Goal: Task Accomplishment & Management: Complete application form

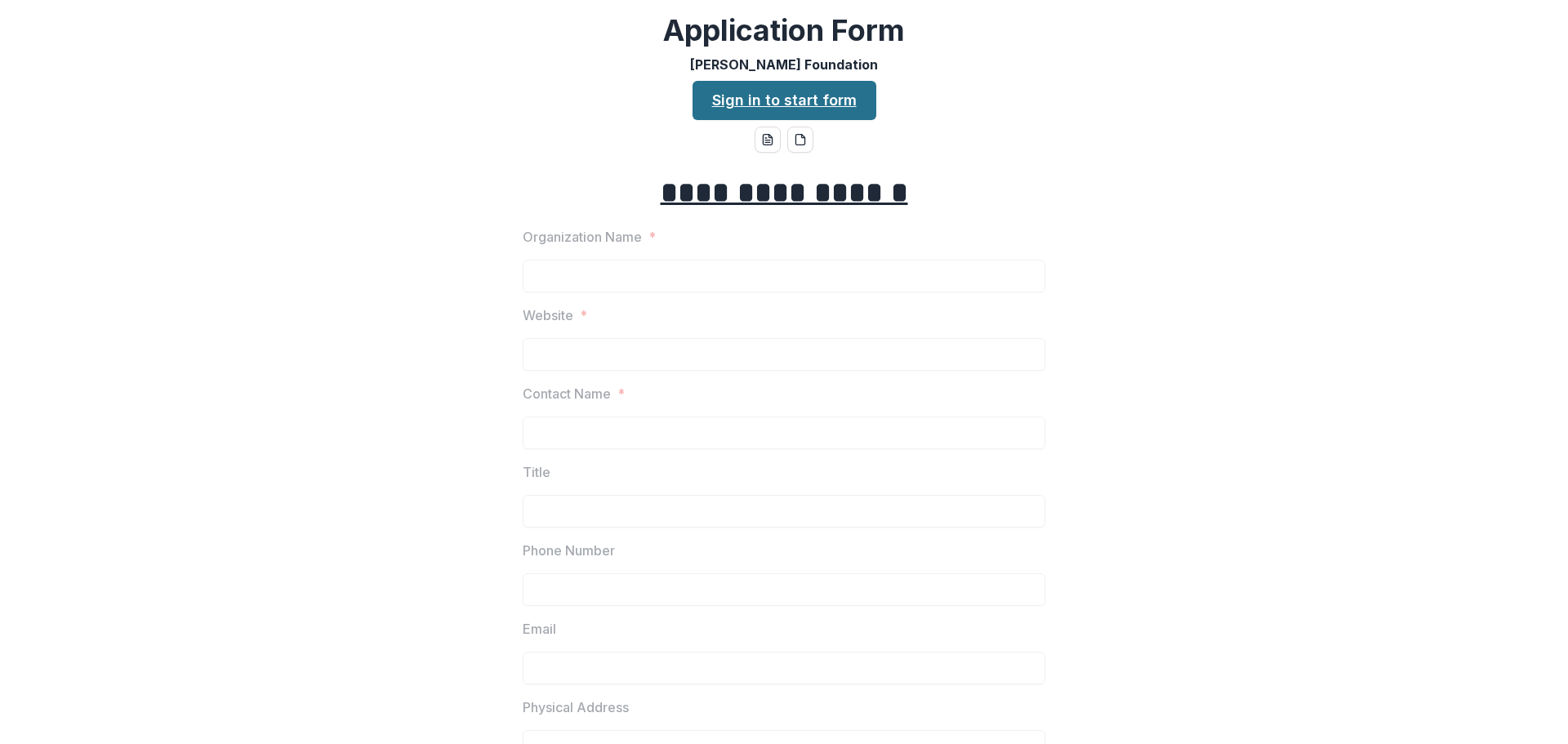
click at [812, 101] on link "Sign in to start form" at bounding box center [784, 101] width 183 height 39
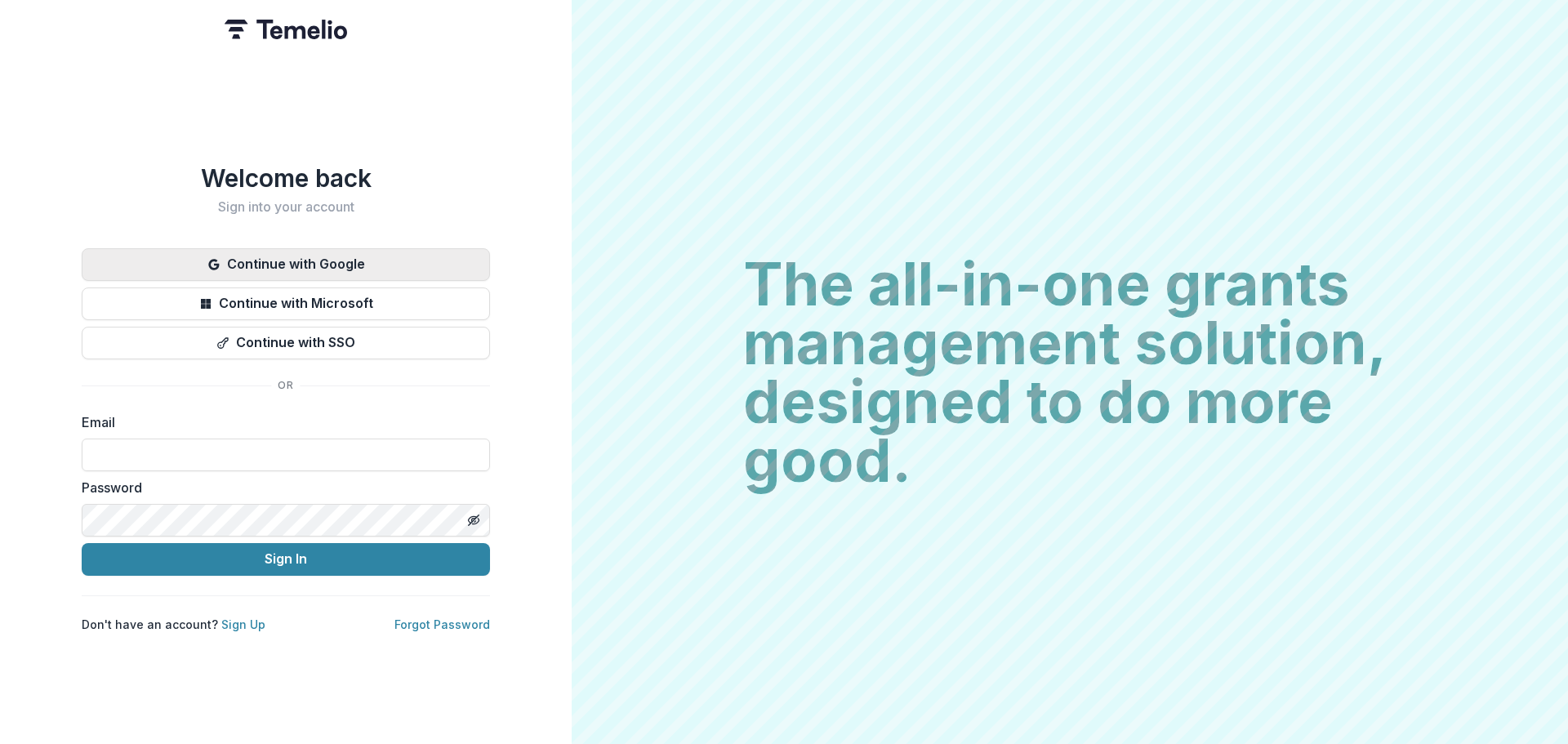
click at [278, 257] on button "Continue with Google" at bounding box center [286, 264] width 409 height 33
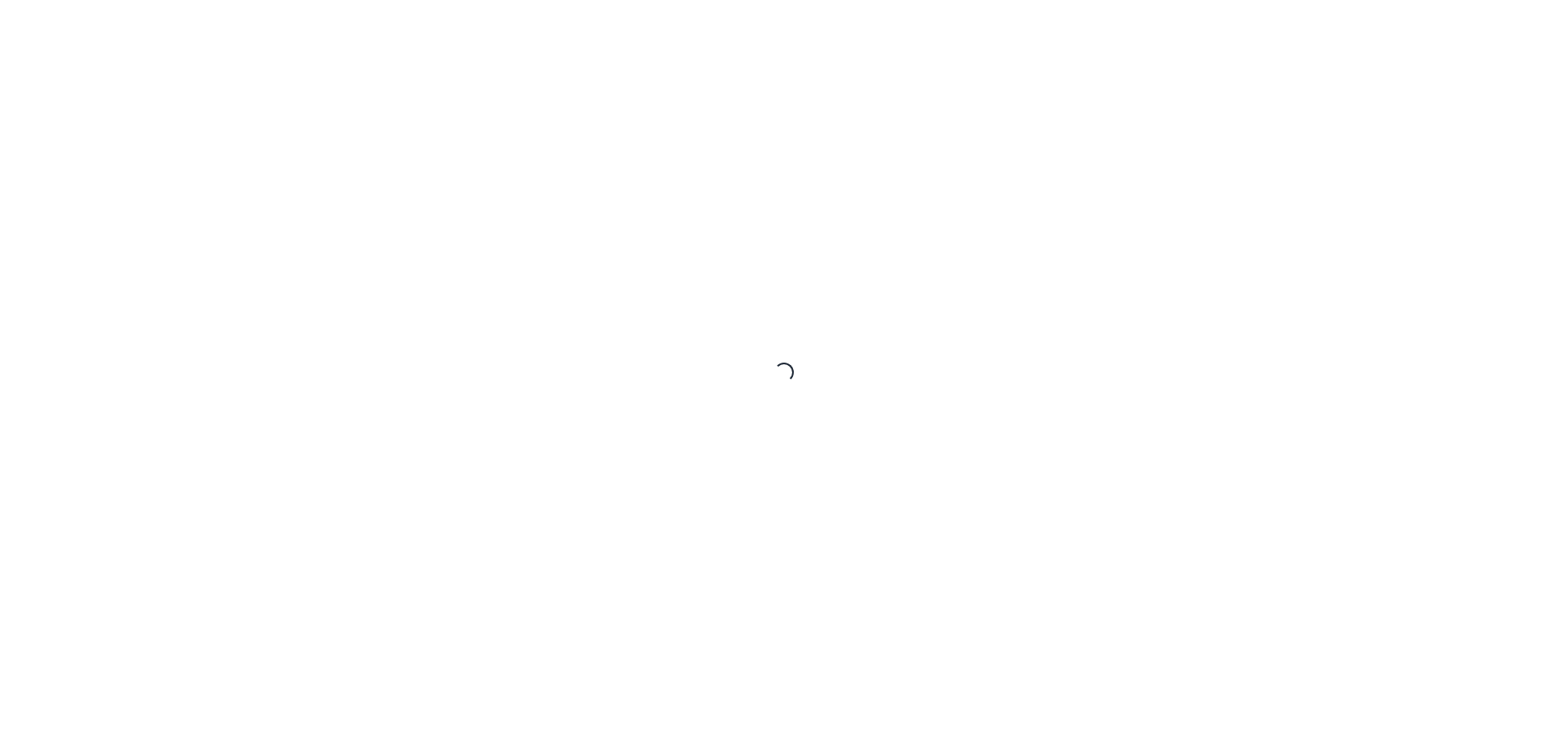
click at [744, 173] on div "Loading..." at bounding box center [784, 372] width 1568 height 744
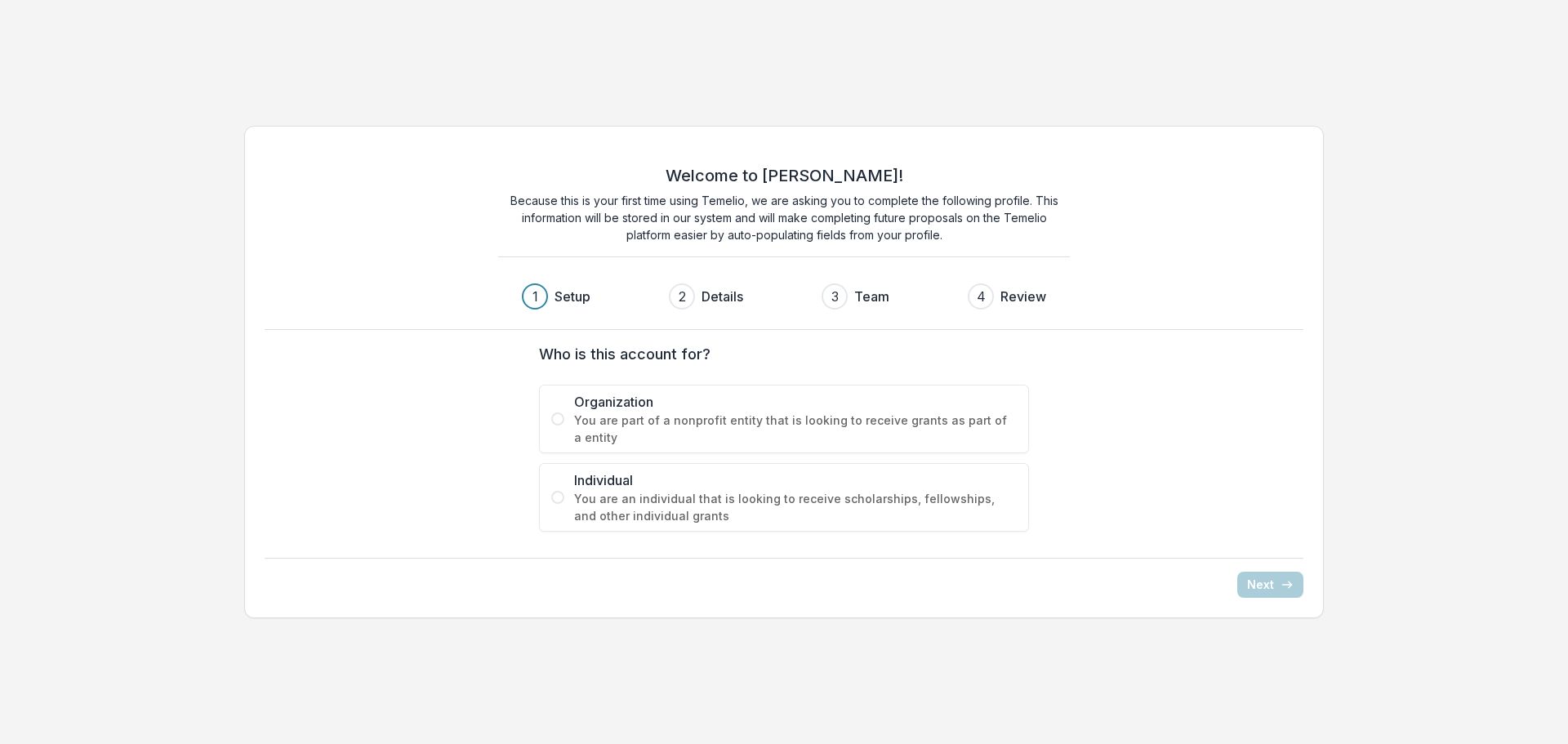
click at [627, 428] on span "You are part of a nonprofit entity that is looking to receive grants as part of…" at bounding box center [795, 428] width 442 height 34
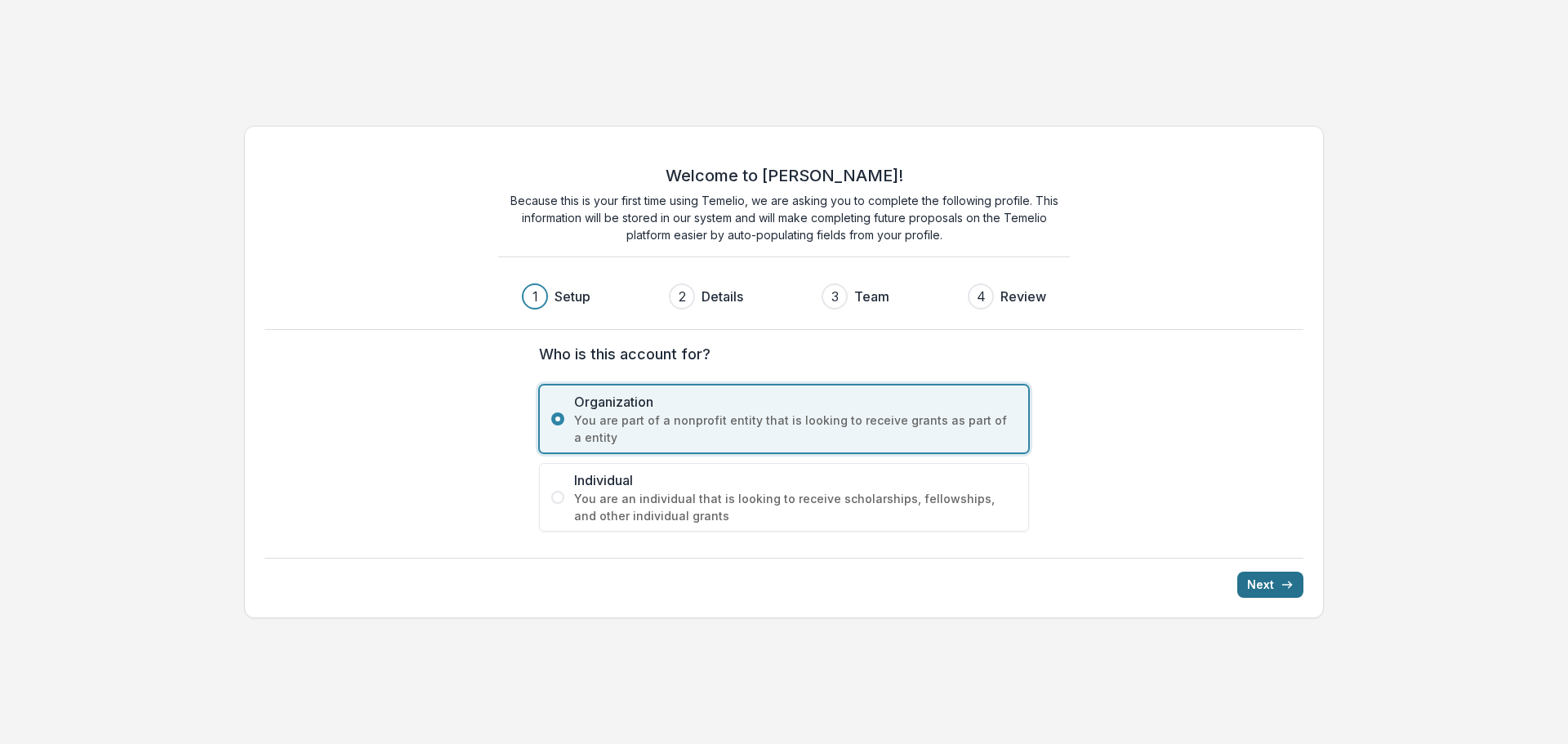
click at [1278, 582] on button "Next" at bounding box center [1270, 585] width 66 height 26
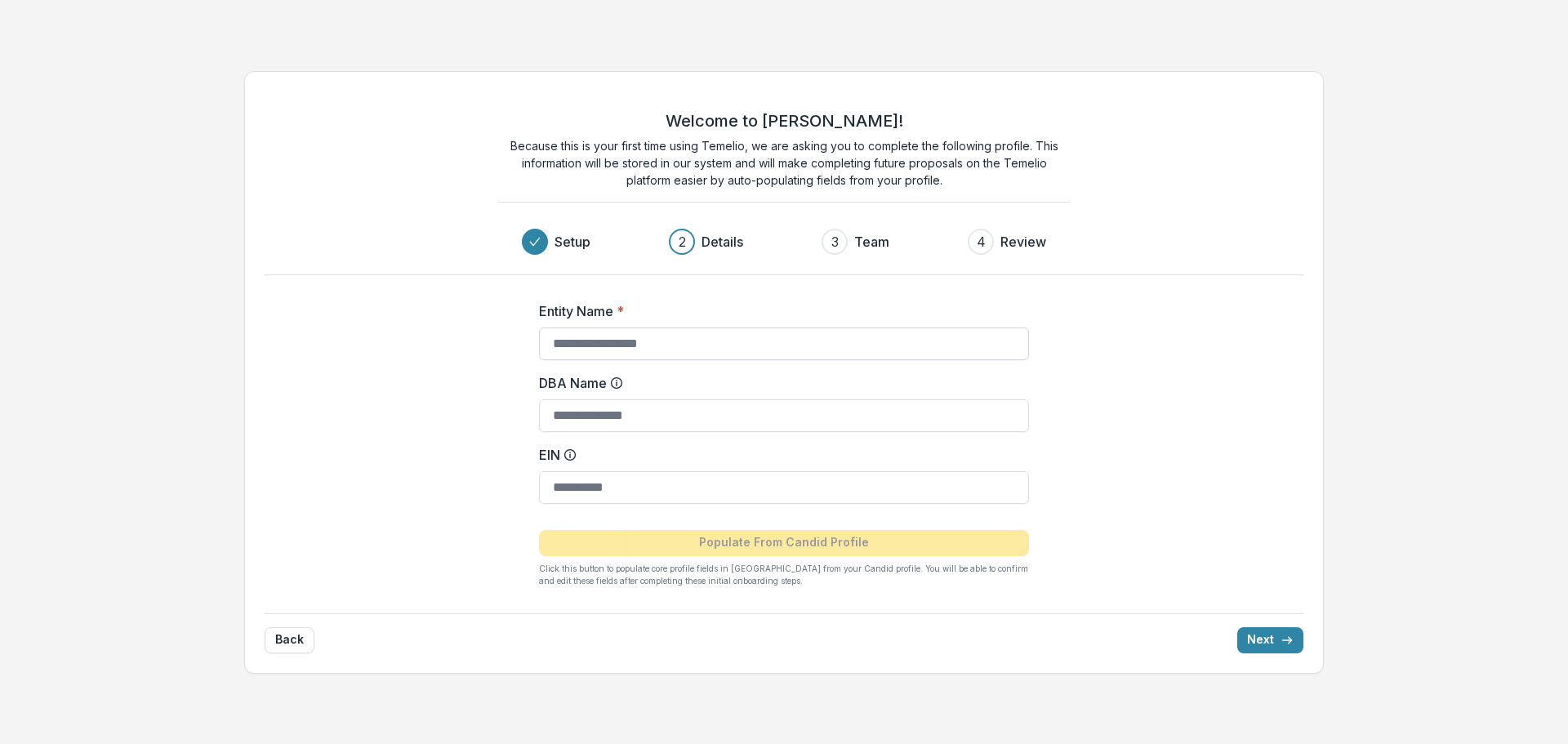
click at [735, 343] on input "Entity Name *" at bounding box center [784, 344] width 490 height 33
type input "*"
click at [298, 628] on button "Back" at bounding box center [289, 640] width 49 height 26
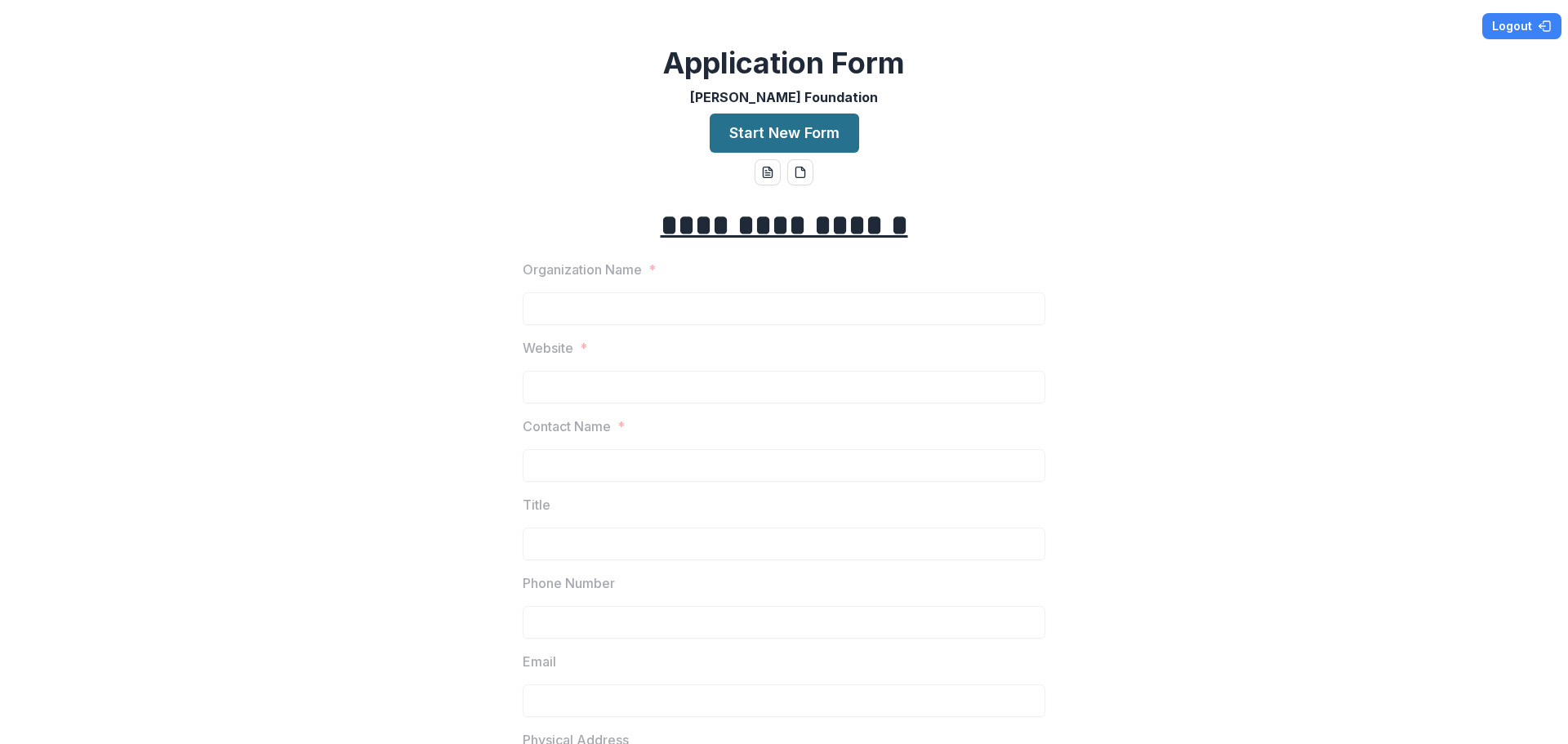
click at [771, 127] on button "Start New Form" at bounding box center [784, 133] width 149 height 39
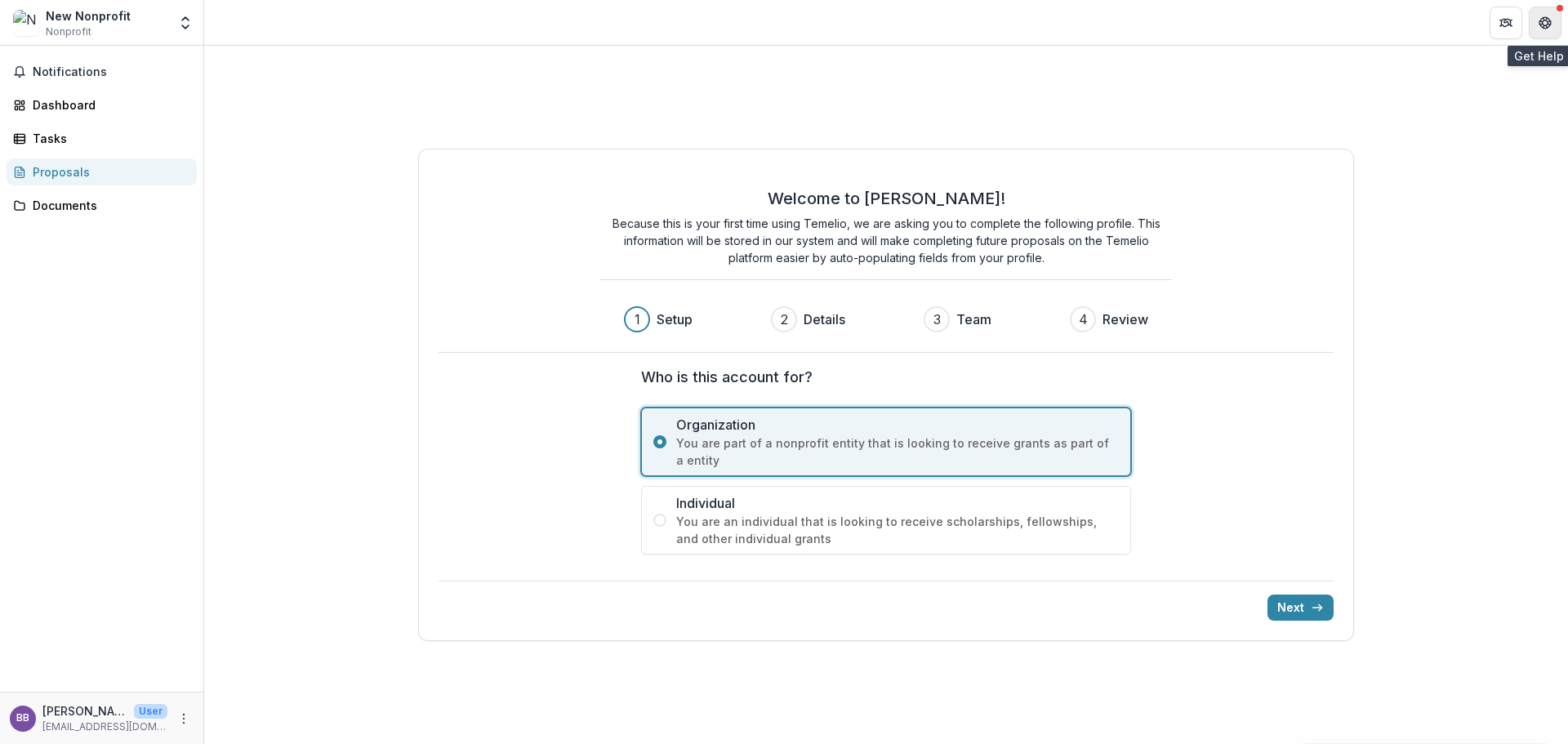
click at [1546, 28] on icon "Get Help" at bounding box center [1545, 23] width 13 height 13
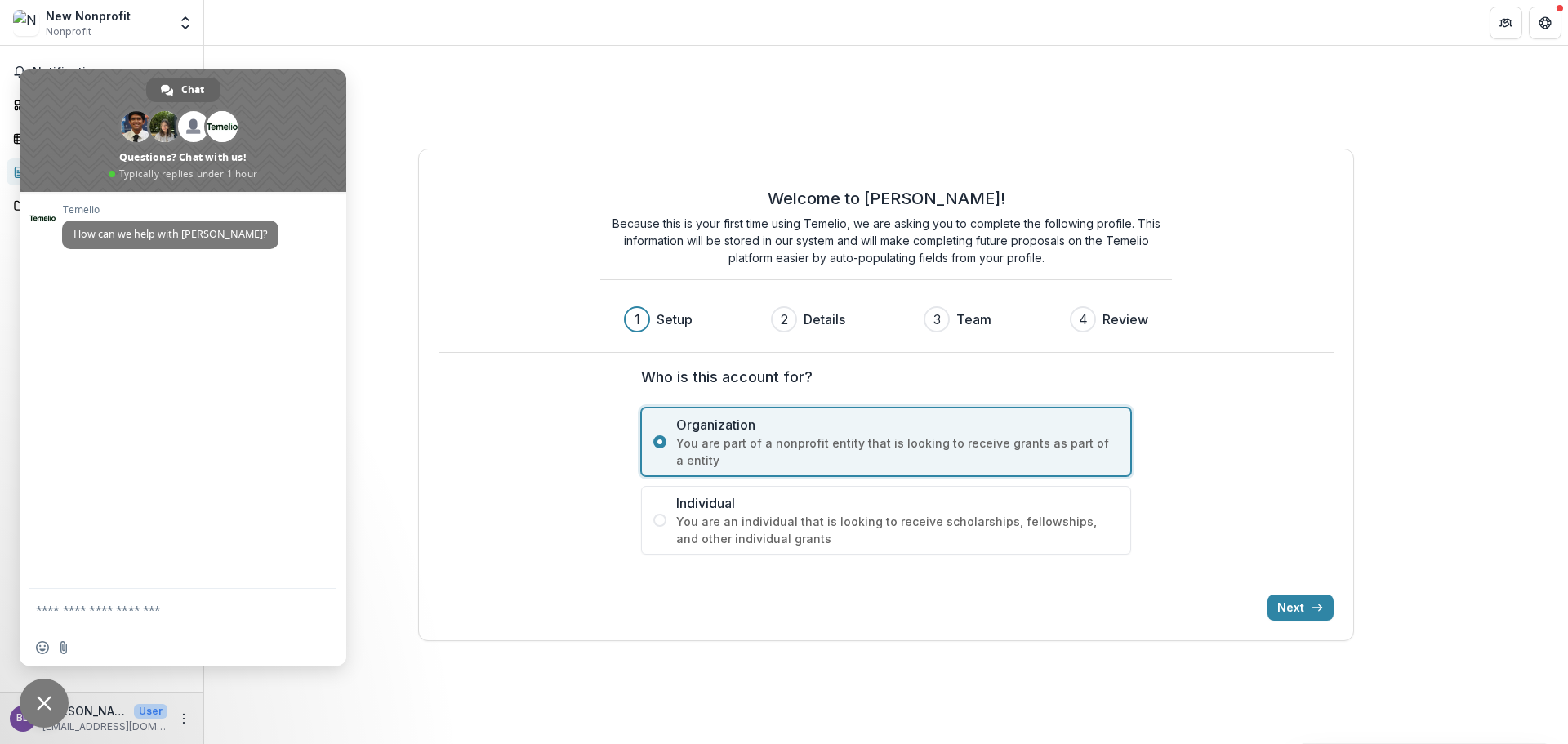
click at [549, 311] on div "Welcome to Temelio! Because this is your first time using Temelio, we are askin…" at bounding box center [887, 261] width 896 height 183
click at [679, 14] on header at bounding box center [886, 23] width 1364 height 45
click at [1498, 28] on button "Partners" at bounding box center [1505, 23] width 33 height 33
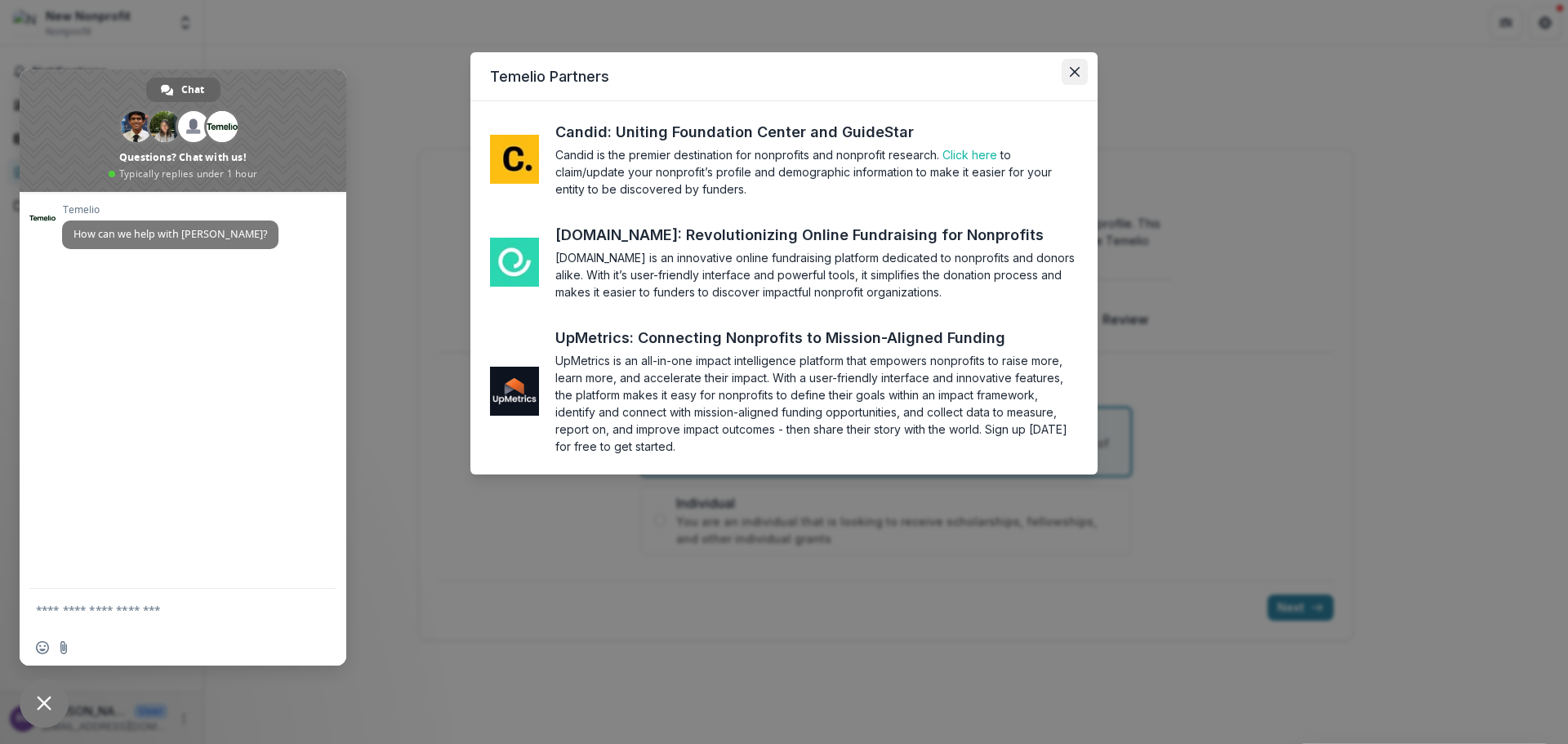
click at [1078, 69] on icon "Close" at bounding box center [1075, 72] width 10 height 10
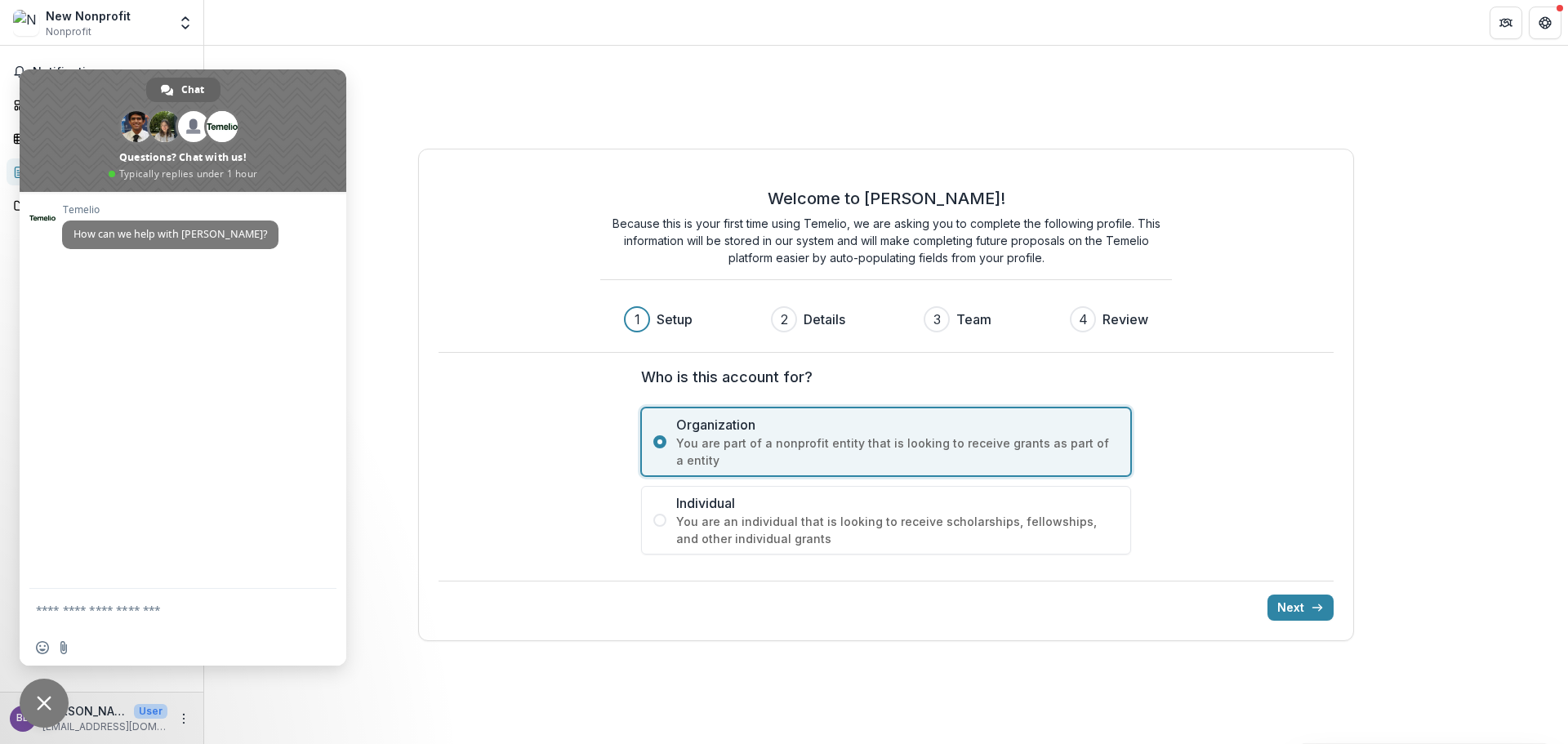
click at [44, 699] on span "Close chat" at bounding box center [44, 704] width 15 height 15
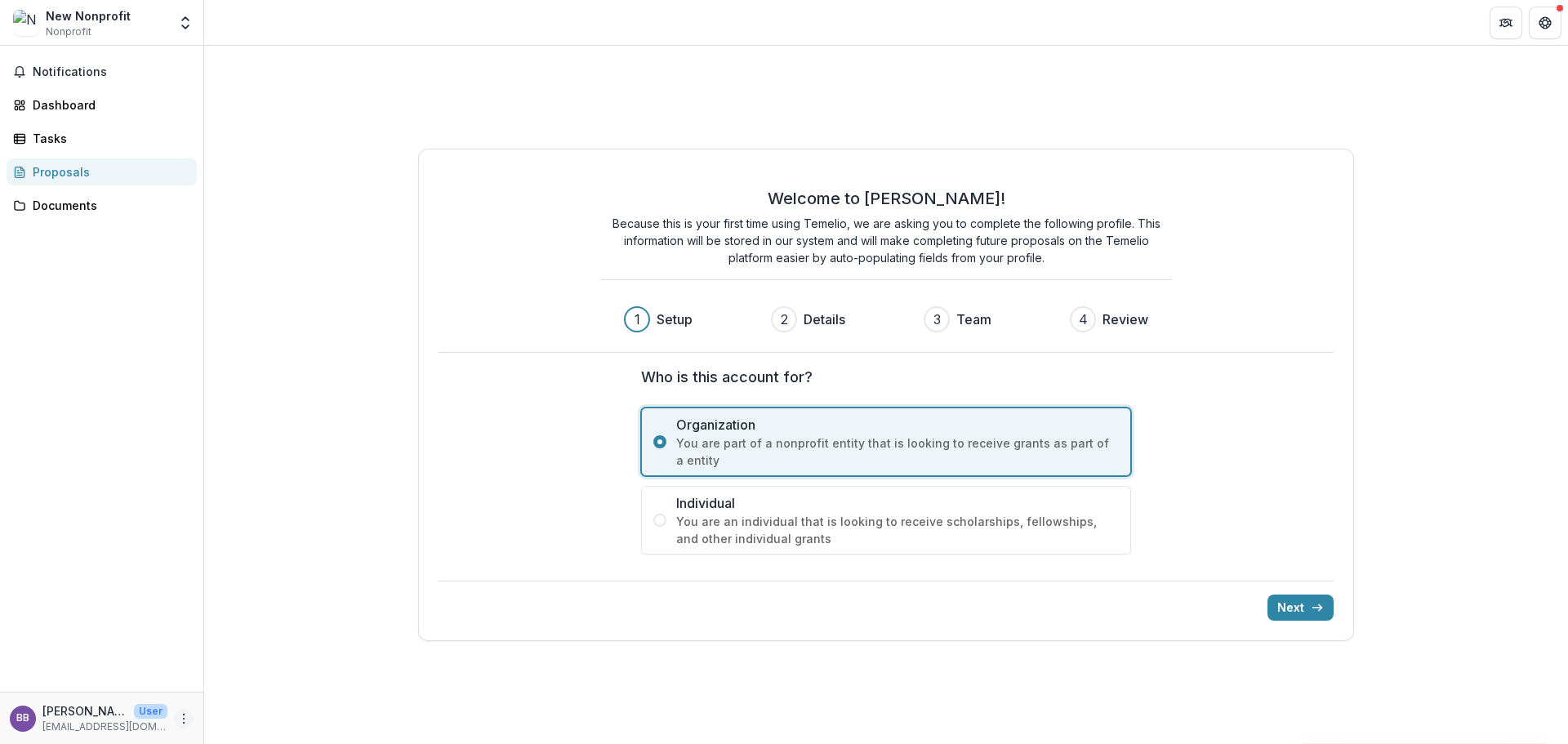
click at [180, 724] on icon "More" at bounding box center [184, 719] width 13 height 13
click at [276, 715] on button "Logout" at bounding box center [291, 711] width 175 height 27
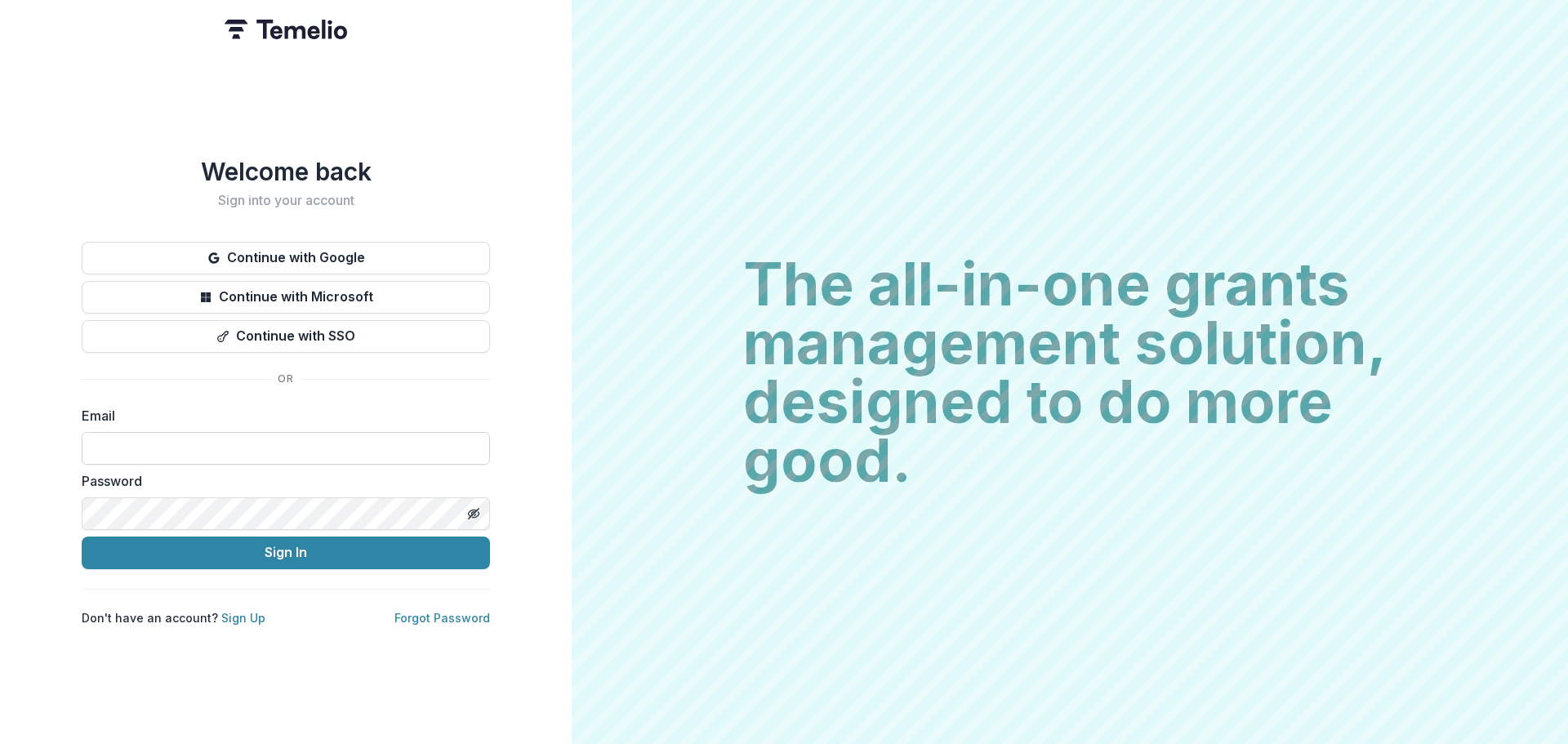
click at [351, 438] on input at bounding box center [286, 448] width 409 height 33
click at [369, 440] on input at bounding box center [286, 448] width 409 height 33
type input "**********"
click at [352, 547] on button "Sign In" at bounding box center [286, 553] width 409 height 33
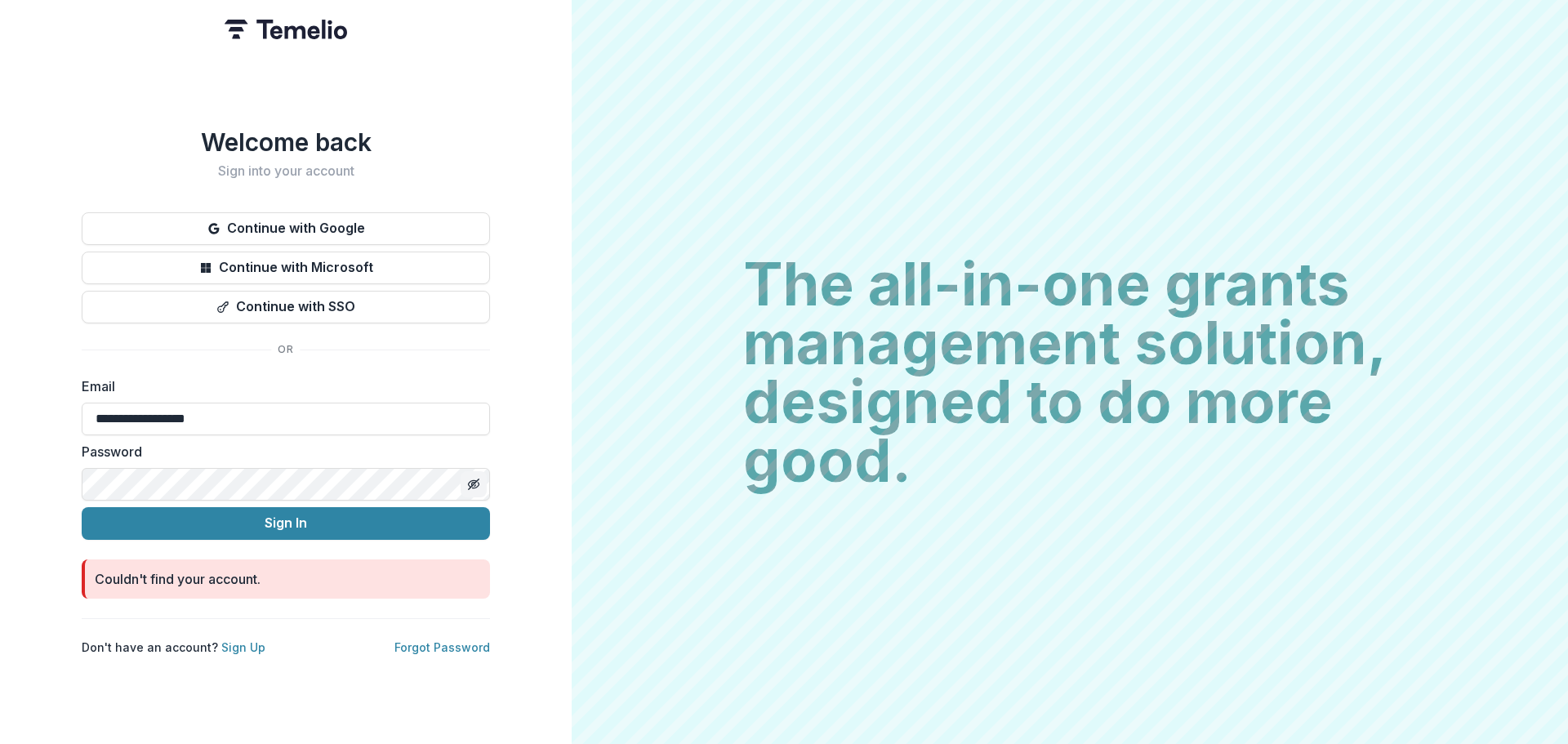
click at [475, 481] on icon "Toggle password visibility" at bounding box center [474, 484] width 13 height 13
click at [229, 641] on link "Sign Up" at bounding box center [243, 647] width 44 height 14
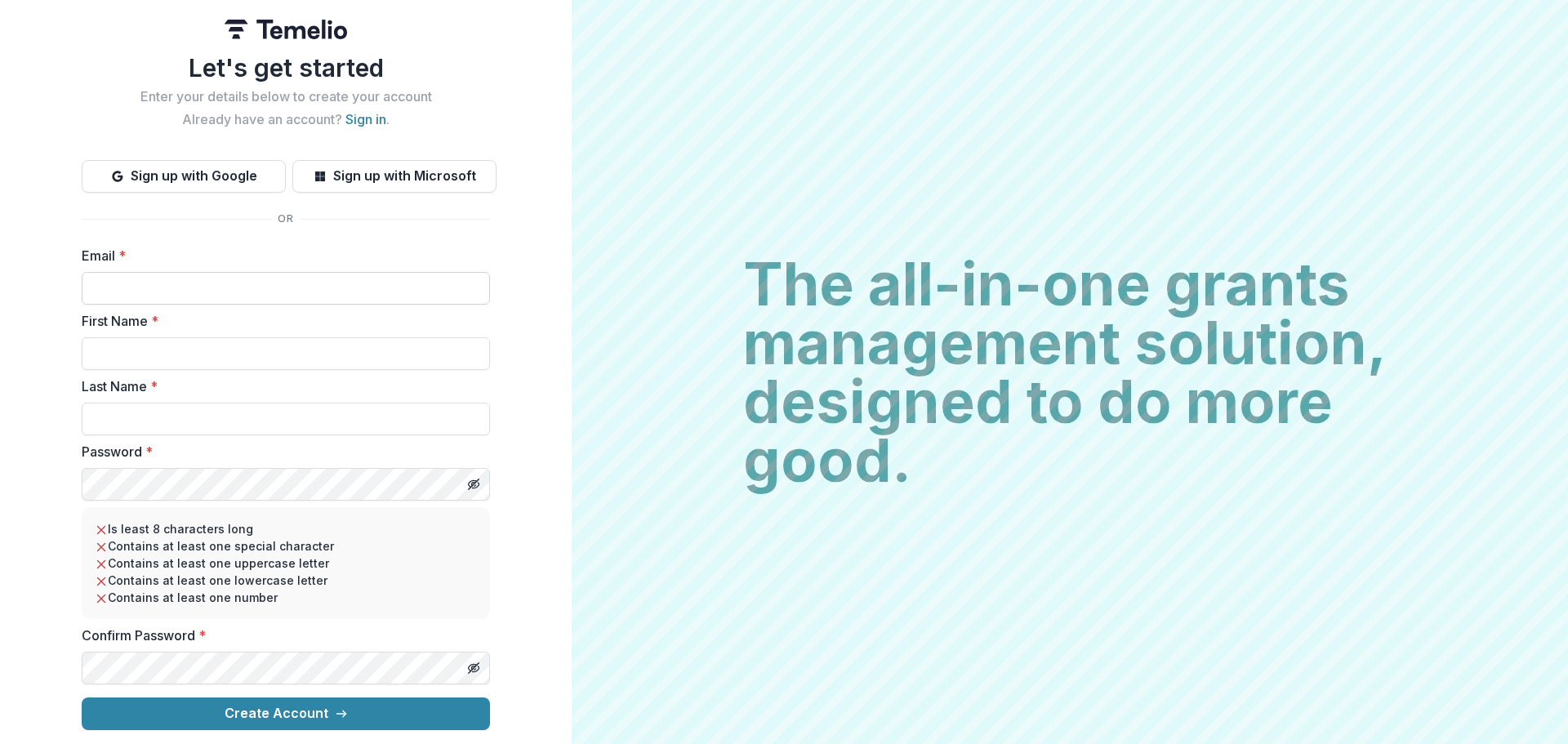
click at [337, 293] on input "Email *" at bounding box center [286, 288] width 409 height 33
type input "**********"
click at [211, 368] on input "First Name *" at bounding box center [286, 354] width 409 height 33
type input "****"
type input "******"
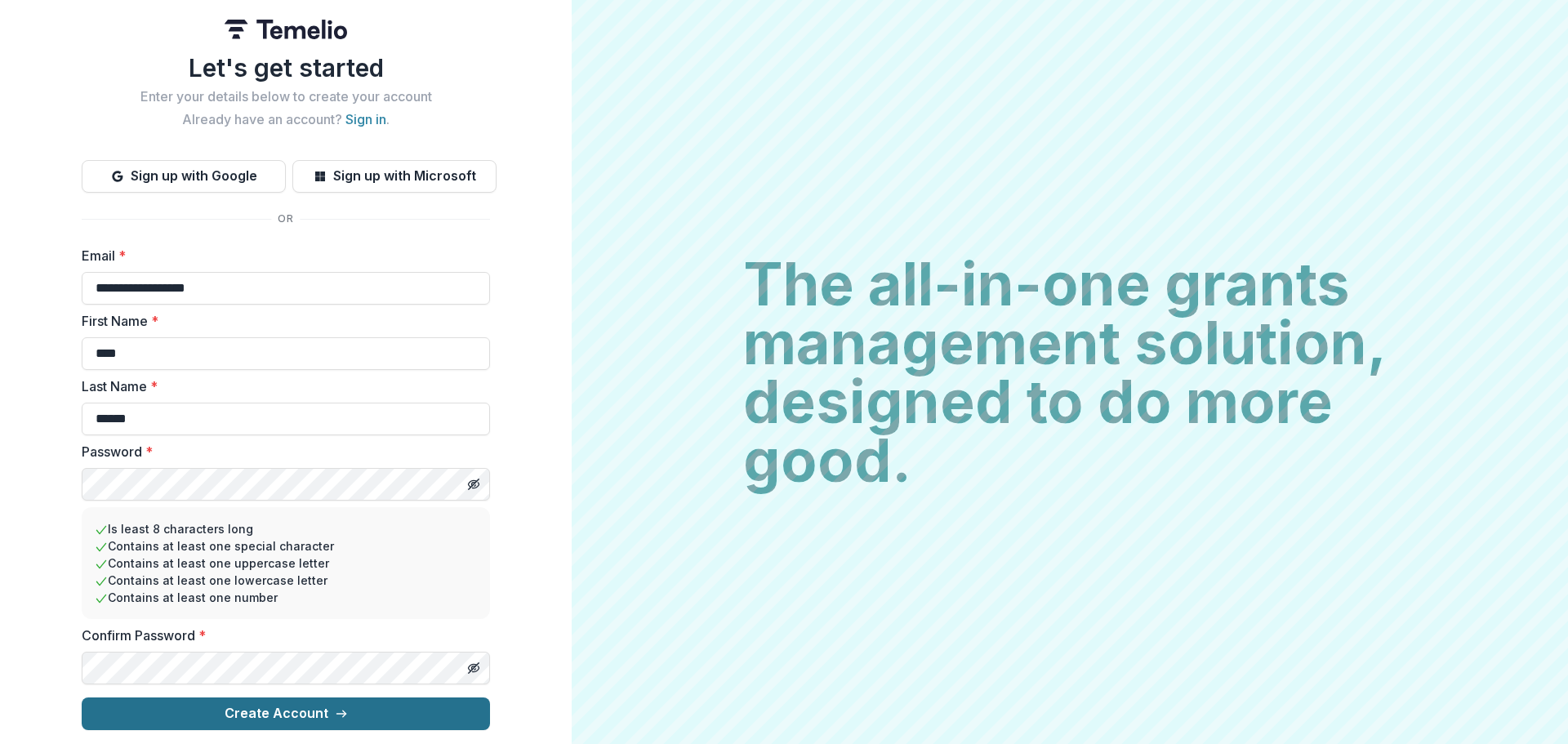
click at [259, 706] on button "Create Account" at bounding box center [286, 714] width 409 height 33
